Goal: Task Accomplishment & Management: Manage account settings

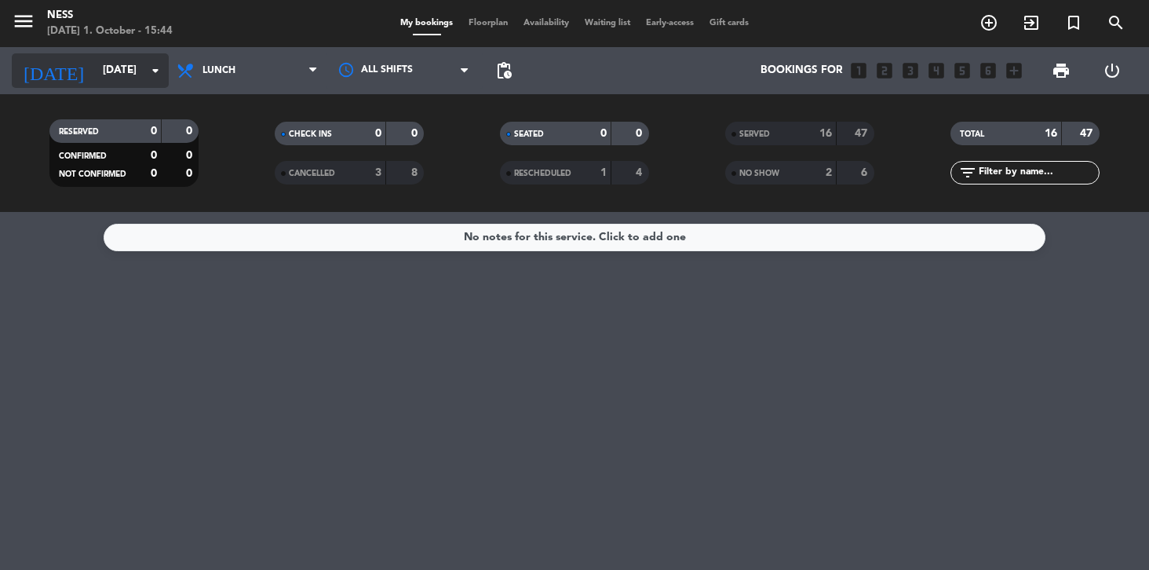
click at [111, 75] on input "[DATE]" at bounding box center [165, 70] width 140 height 28
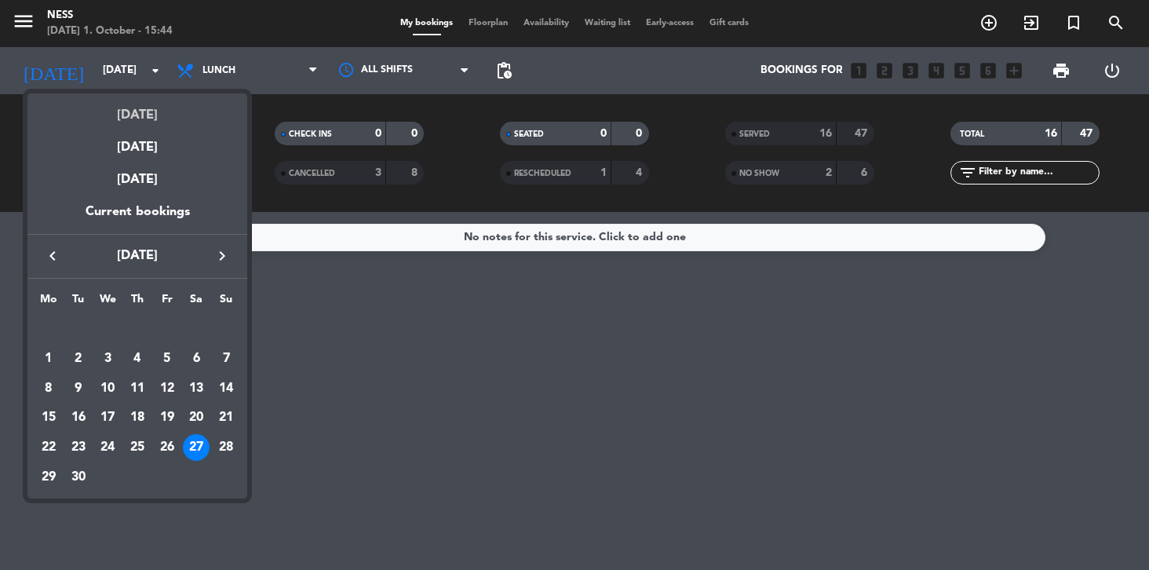
click at [153, 124] on div "[DATE]" at bounding box center [137, 109] width 220 height 32
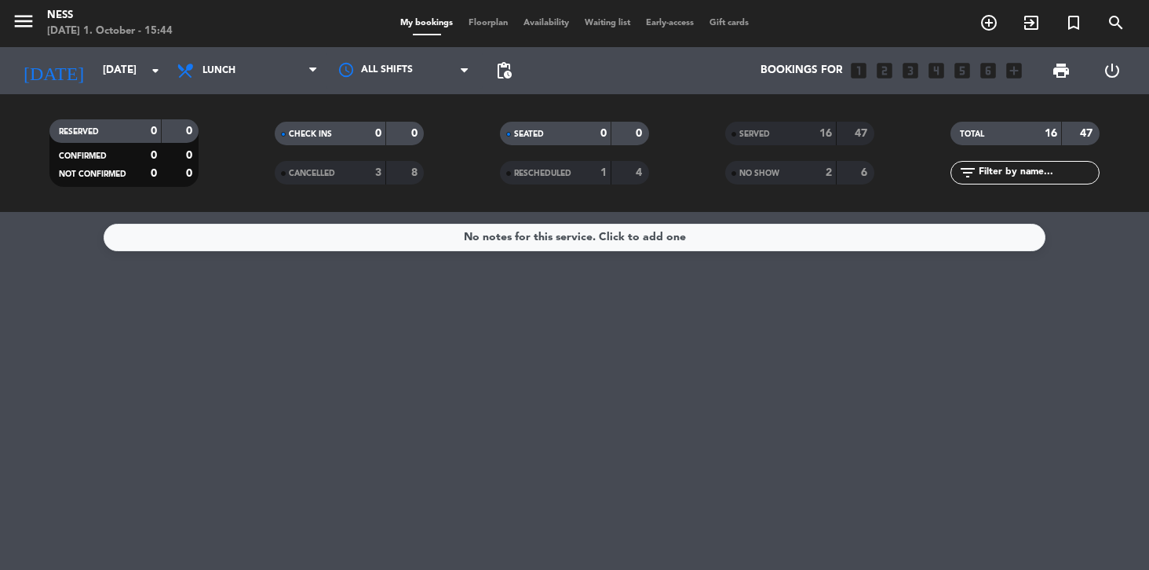
type input "[DATE]"
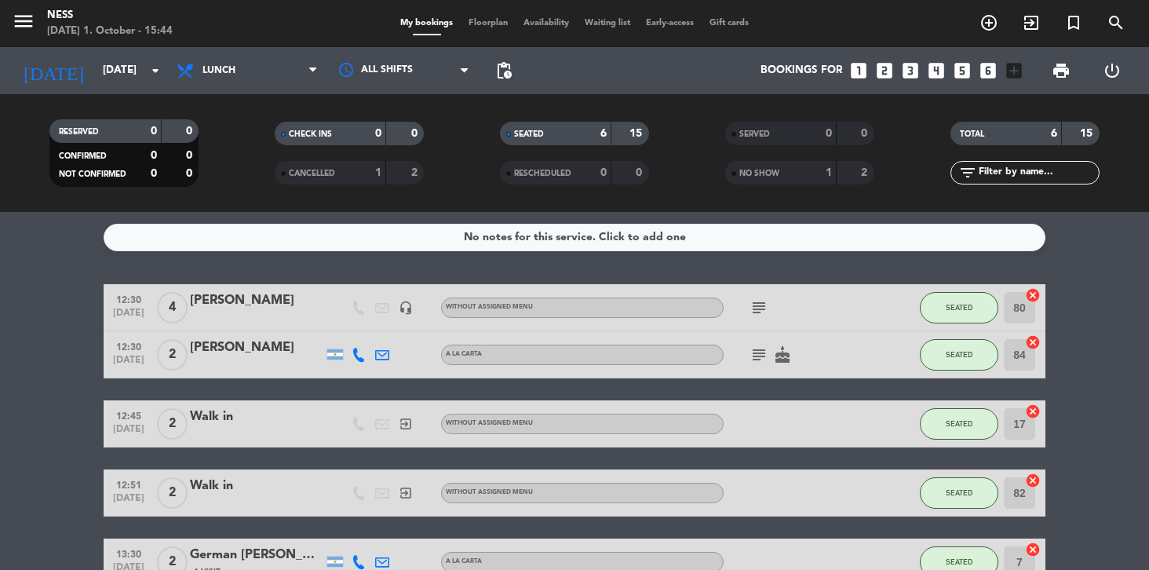
click at [238, 71] on span "Lunch" at bounding box center [247, 70] width 157 height 35
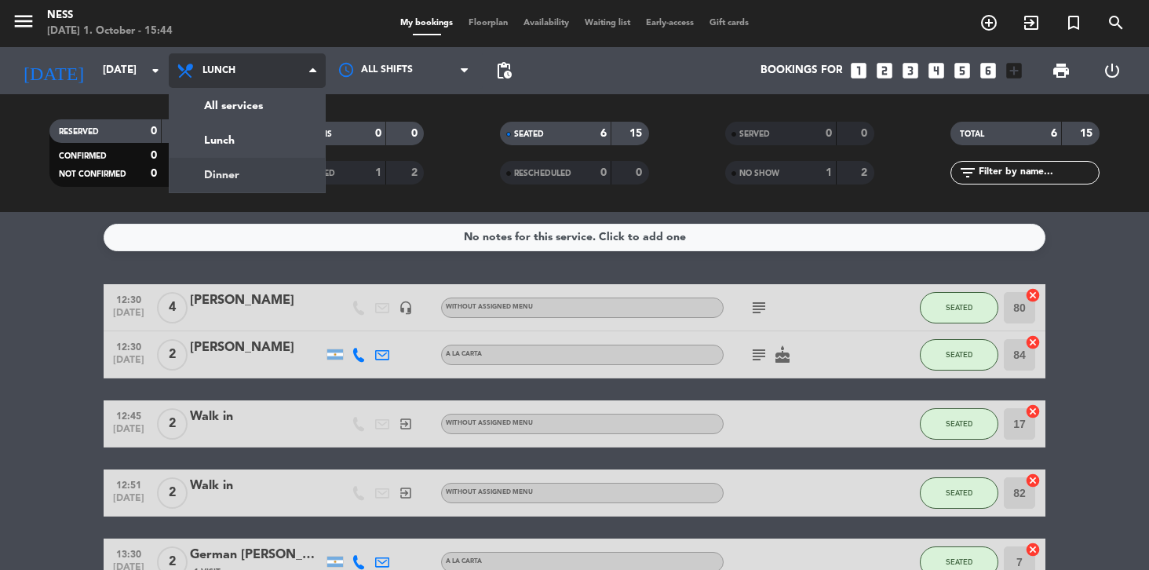
click at [236, 177] on div "menu Ness [DATE] 1. October - 15:44 My bookings Floorplan Availability Waiting …" at bounding box center [574, 106] width 1149 height 212
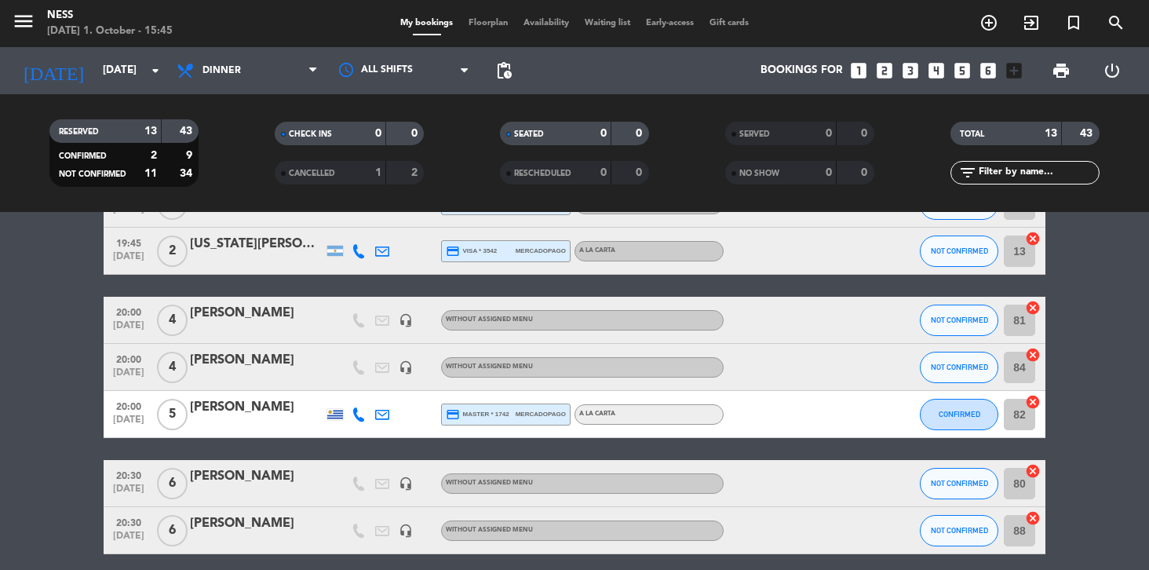
scroll to position [374, 0]
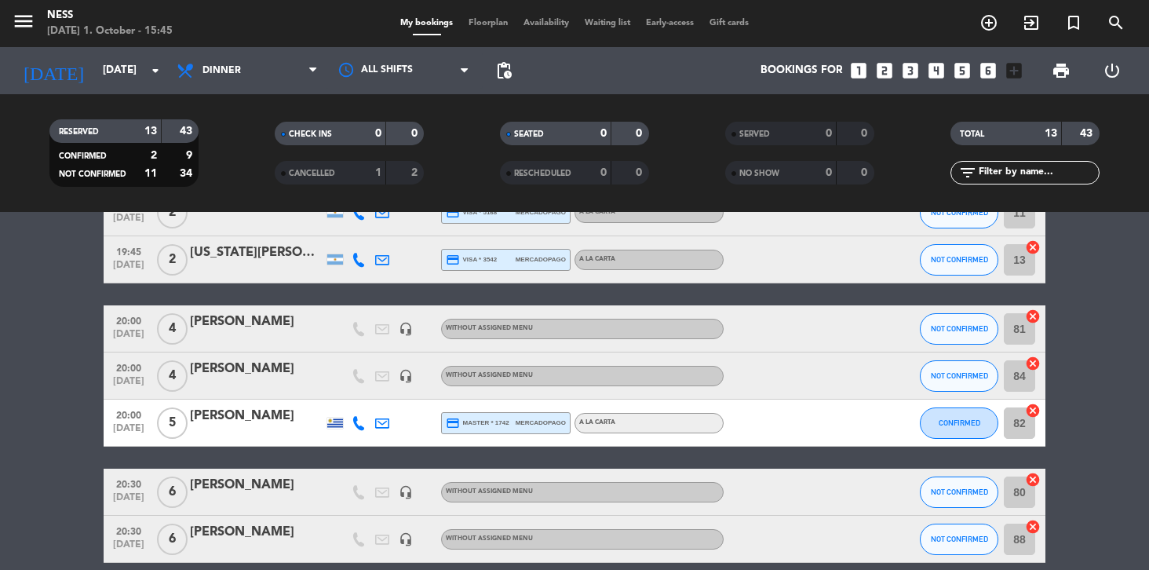
click at [482, 23] on span "Floorplan" at bounding box center [488, 23] width 55 height 9
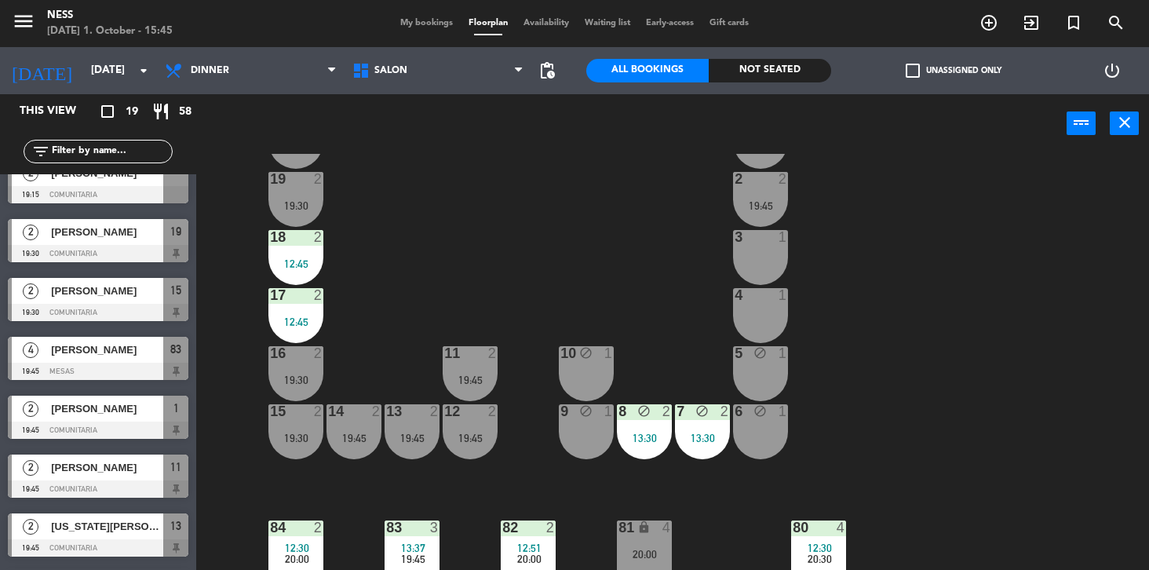
scroll to position [389, 0]
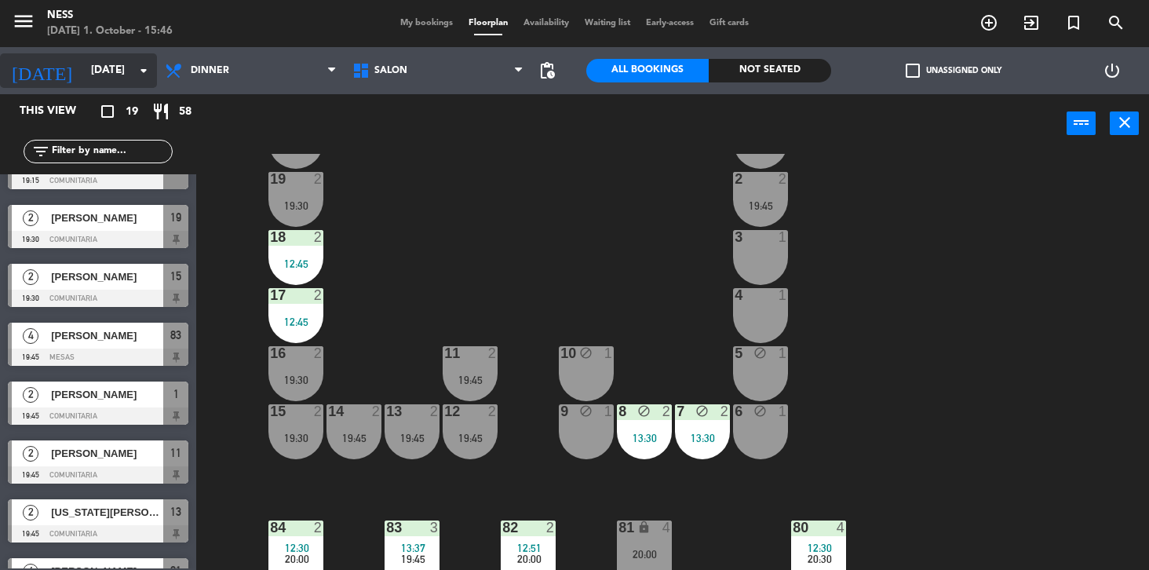
click at [83, 67] on input "[DATE]" at bounding box center [153, 70] width 140 height 28
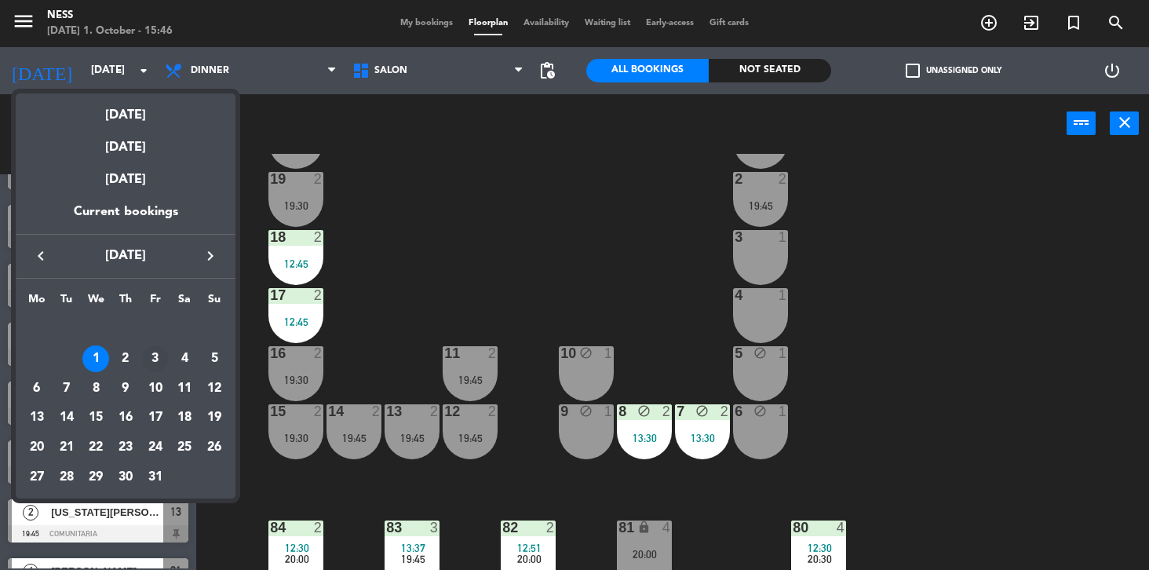
click at [158, 355] on div "3" at bounding box center [155, 358] width 27 height 27
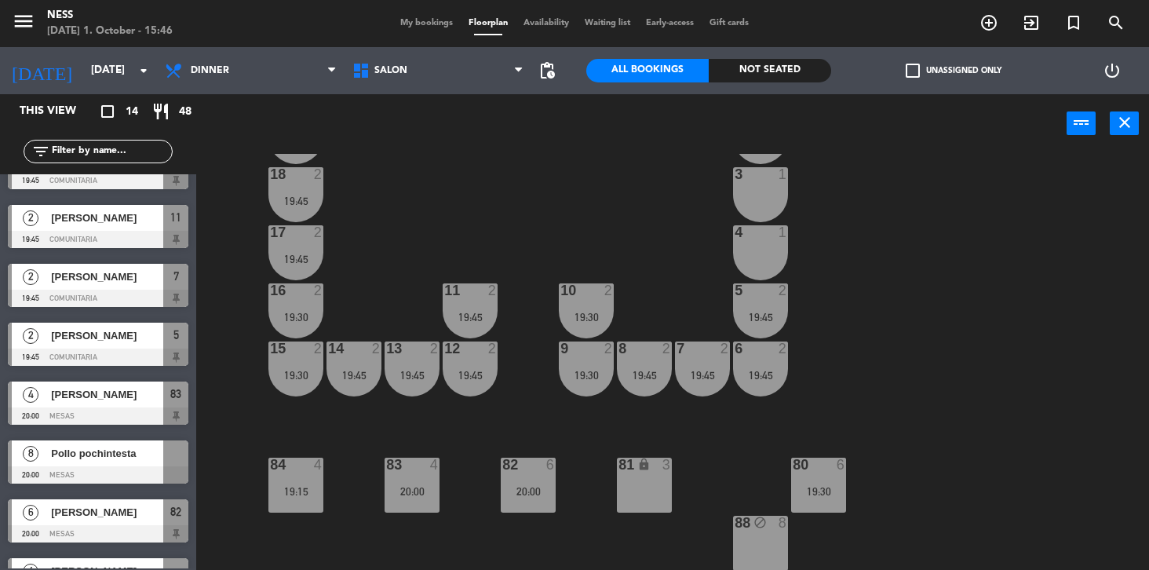
scroll to position [430, 0]
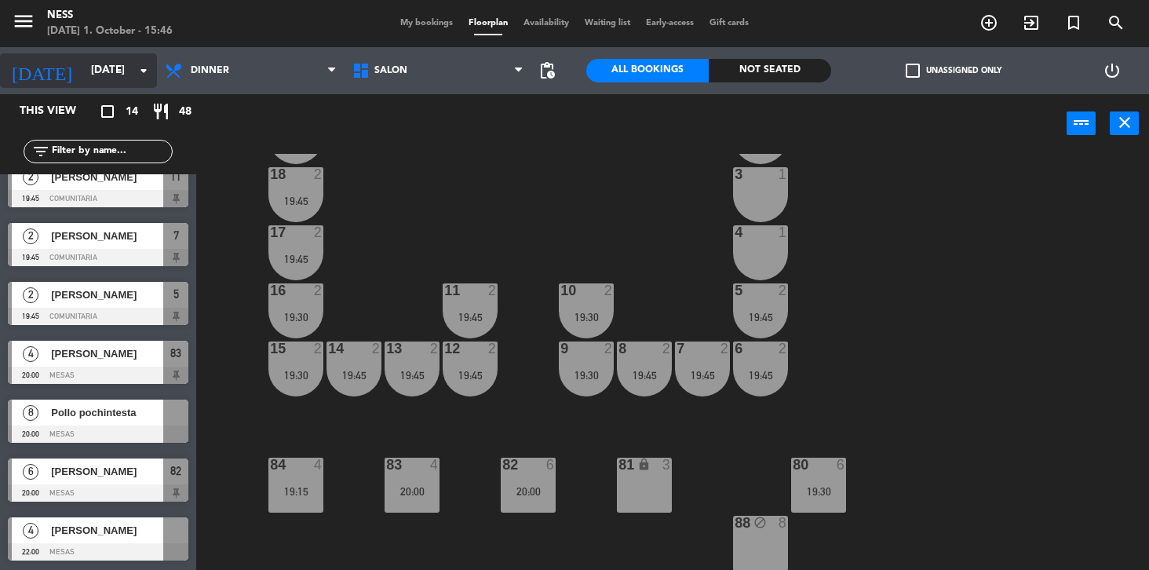
click at [84, 71] on input "[DATE]" at bounding box center [153, 70] width 140 height 28
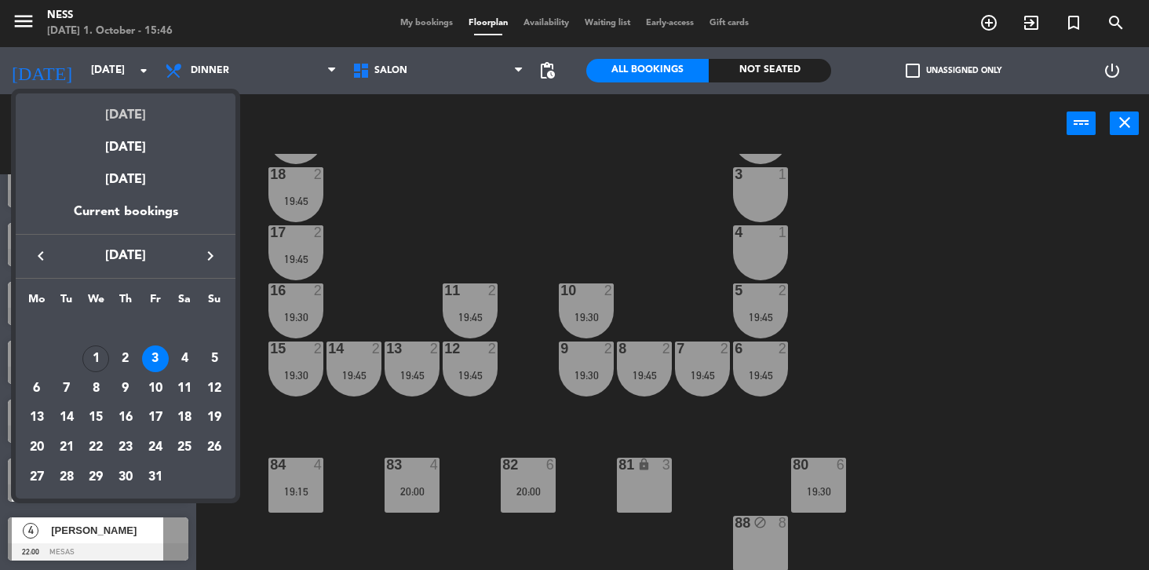
click at [126, 118] on div "[DATE]" at bounding box center [126, 109] width 220 height 32
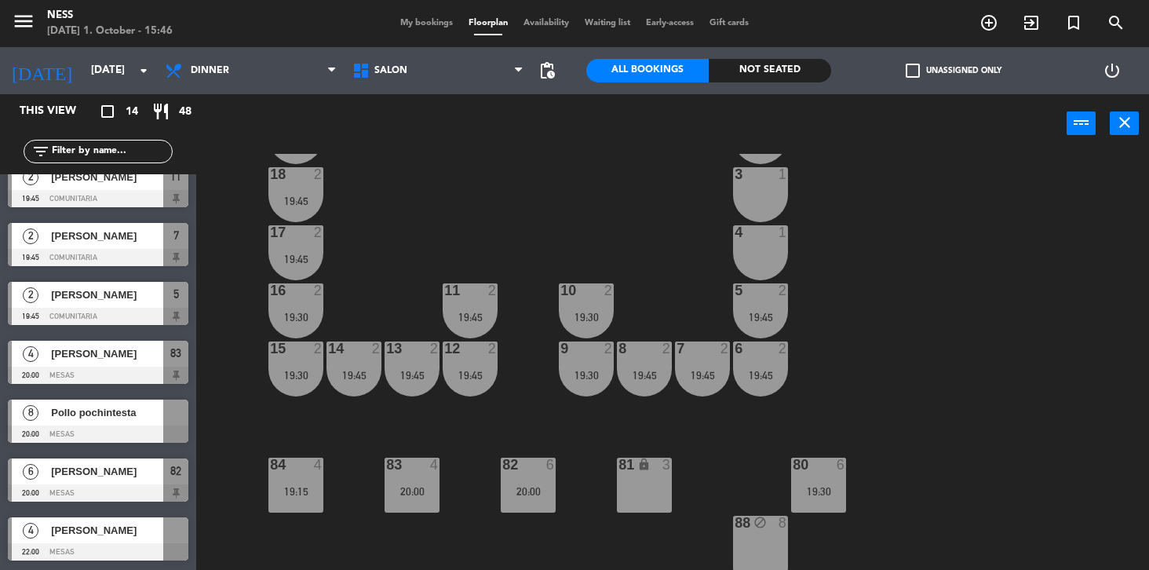
type input "[DATE]"
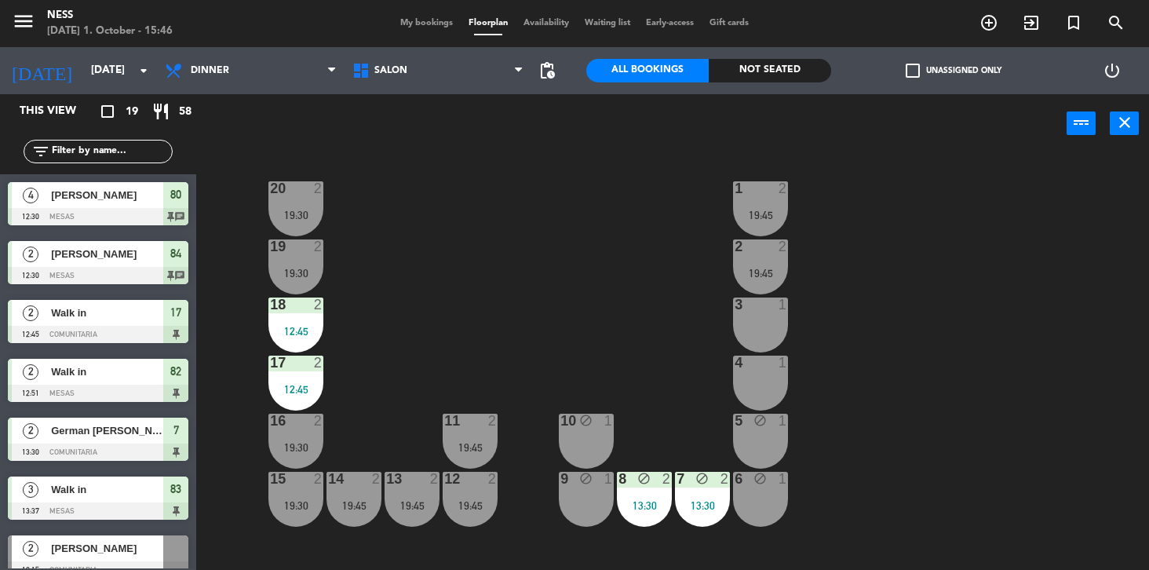
scroll to position [31, 0]
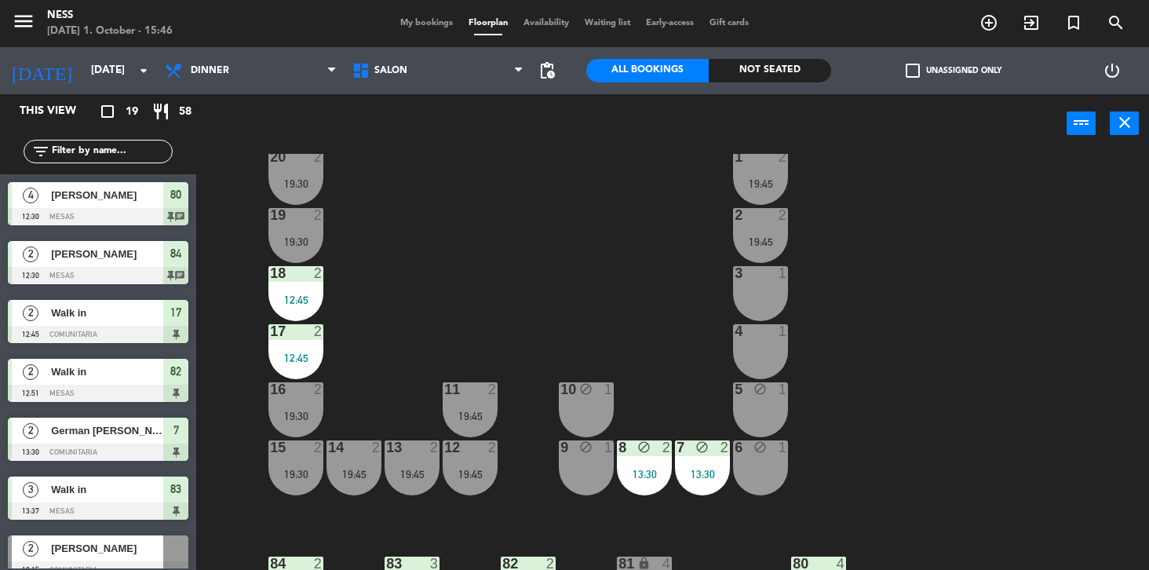
click at [428, 19] on span "My bookings" at bounding box center [426, 23] width 68 height 9
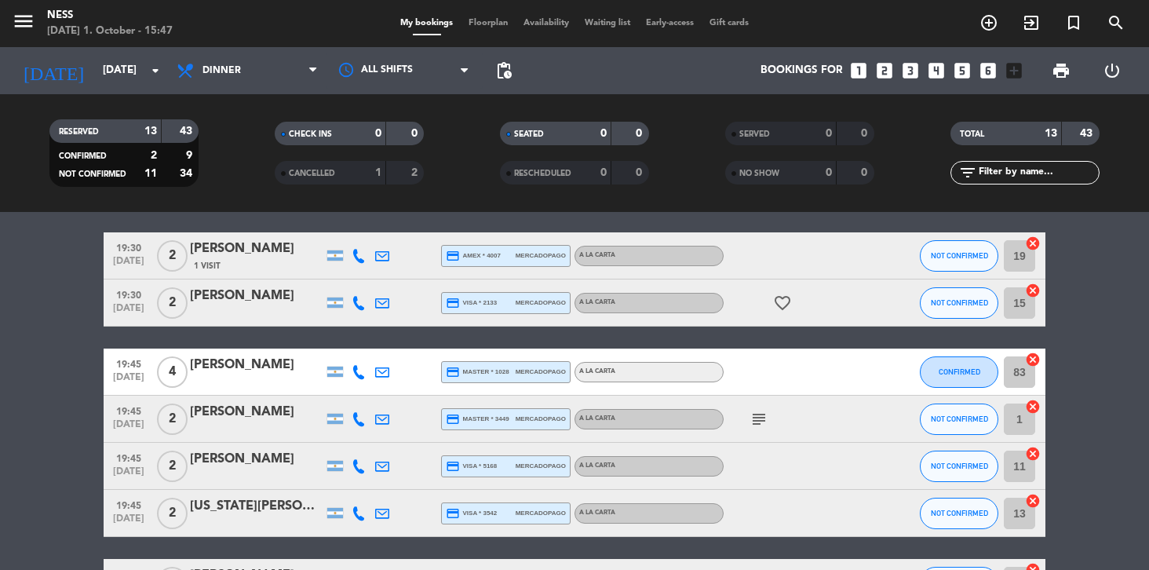
scroll to position [148, 0]
